Goal: Transaction & Acquisition: Subscribe to service/newsletter

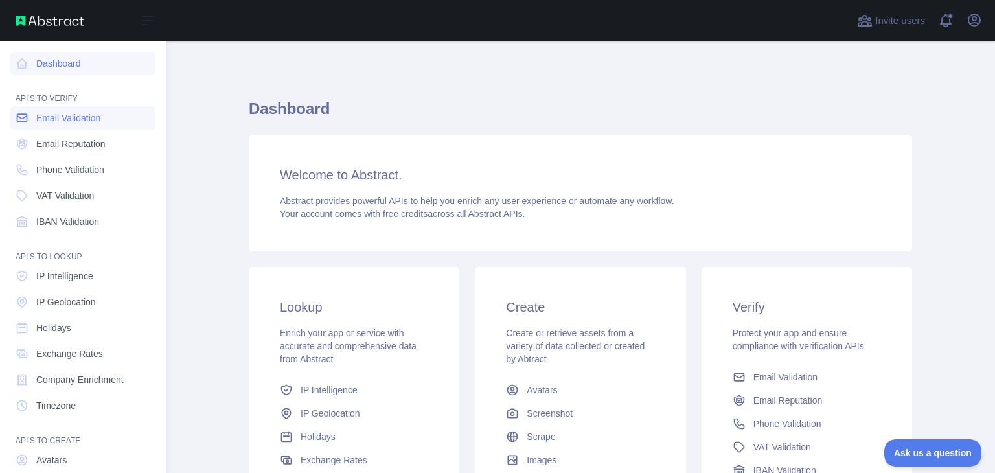
click at [75, 123] on span "Email Validation" at bounding box center [68, 117] width 64 height 13
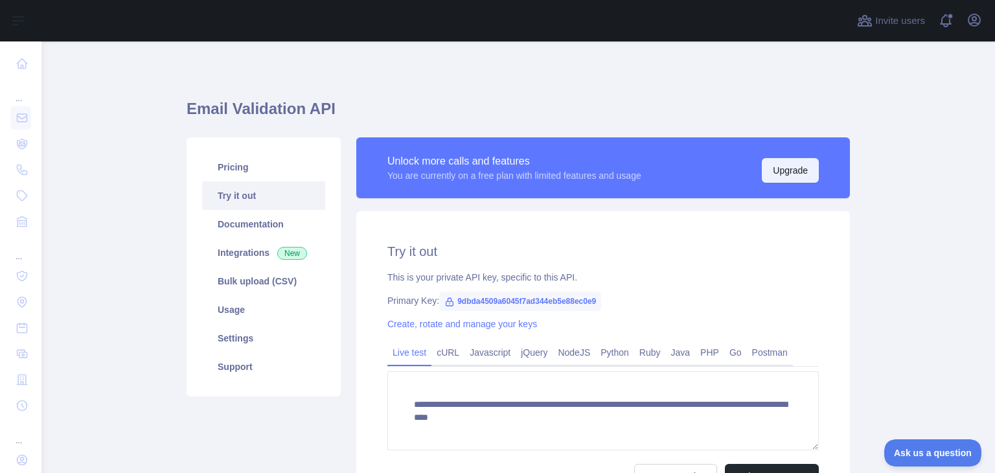
click at [779, 167] on button "Upgrade" at bounding box center [790, 170] width 57 height 25
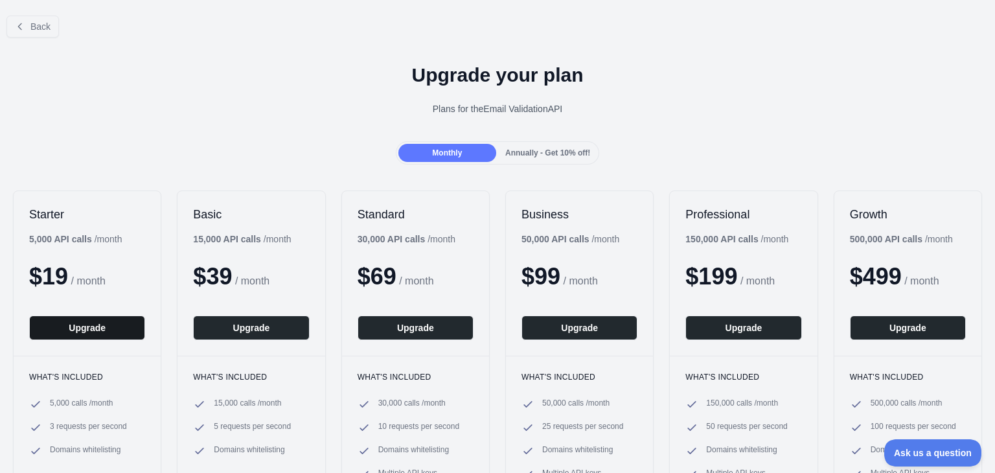
click at [94, 329] on button "Upgrade" at bounding box center [87, 328] width 116 height 25
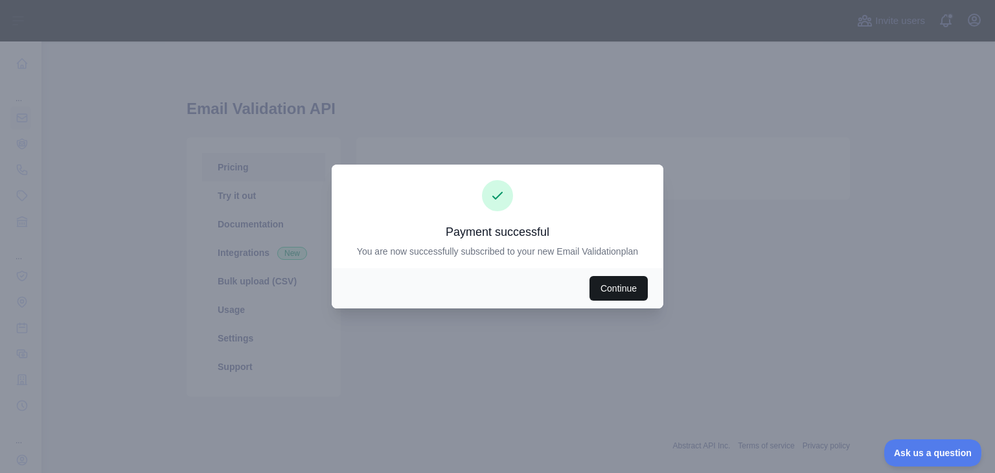
click at [621, 284] on button "Continue" at bounding box center [619, 288] width 58 height 25
